Goal: Find specific page/section: Find specific page/section

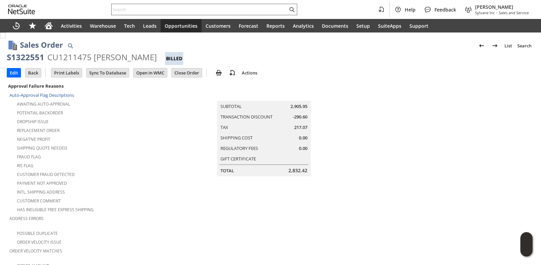
click at [152, 11] on input "text" at bounding box center [200, 9] width 176 height 8
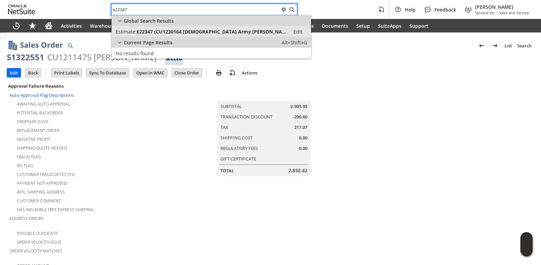
type input "e22347"
click at [167, 33] on span "E22347 (CU1230164 [DEMOGRAPHIC_DATA] Army [PERSON_NAME] Asbestos and mold team)" at bounding box center [212, 31] width 150 height 6
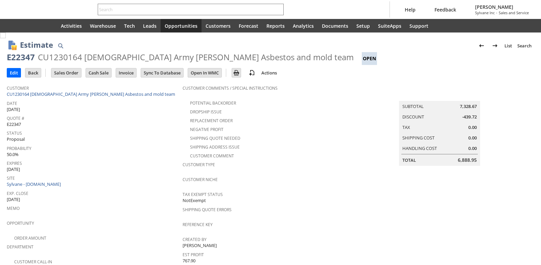
scroll to position [148, 0]
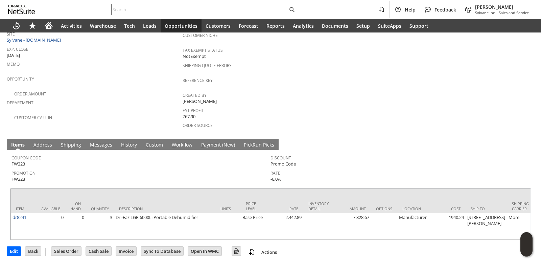
click at [168, 9] on input "text" at bounding box center [200, 9] width 176 height 8
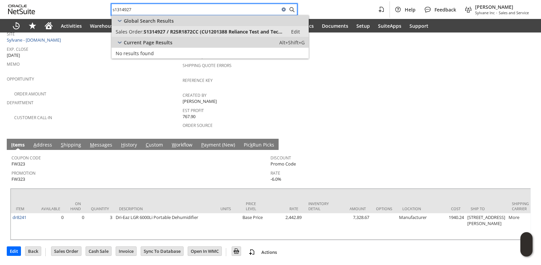
type input "s1314927"
click at [165, 29] on span "S1314927 / R25R1872CC (CU1201388 Reliance Test and Tech.)" at bounding box center [214, 31] width 140 height 6
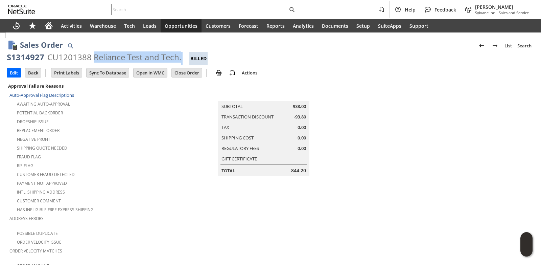
drag, startPoint x: 94, startPoint y: 57, endPoint x: 181, endPoint y: 58, distance: 87.6
click at [181, 58] on div "S1314927 CU1201388 Reliance Test and Tech. Billed" at bounding box center [271, 58] width 528 height 13
copy div "Reliance Test and Tech."
